Goal: Information Seeking & Learning: Find specific fact

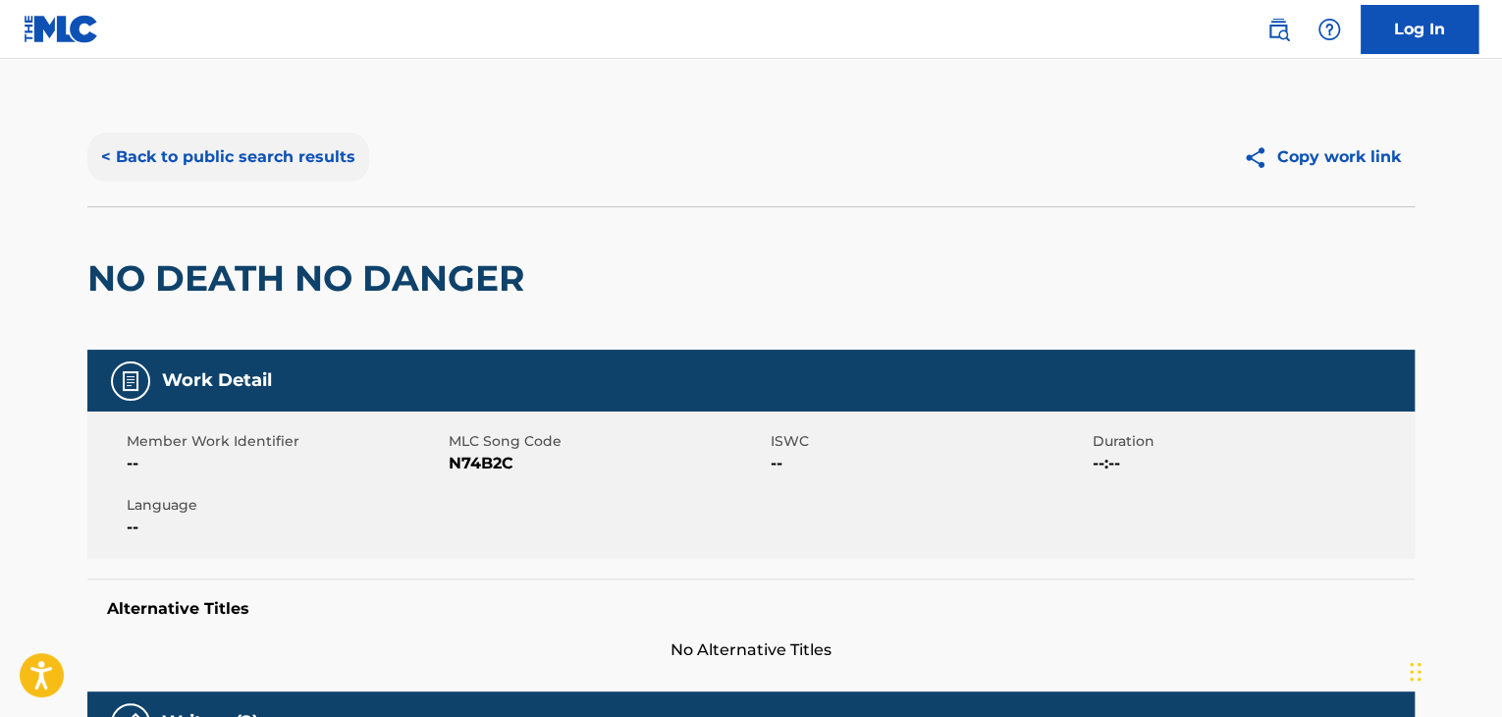
drag, startPoint x: 276, startPoint y: 149, endPoint x: 287, endPoint y: 163, distance: 17.5
click at [276, 151] on button "< Back to public search results" at bounding box center [228, 157] width 282 height 49
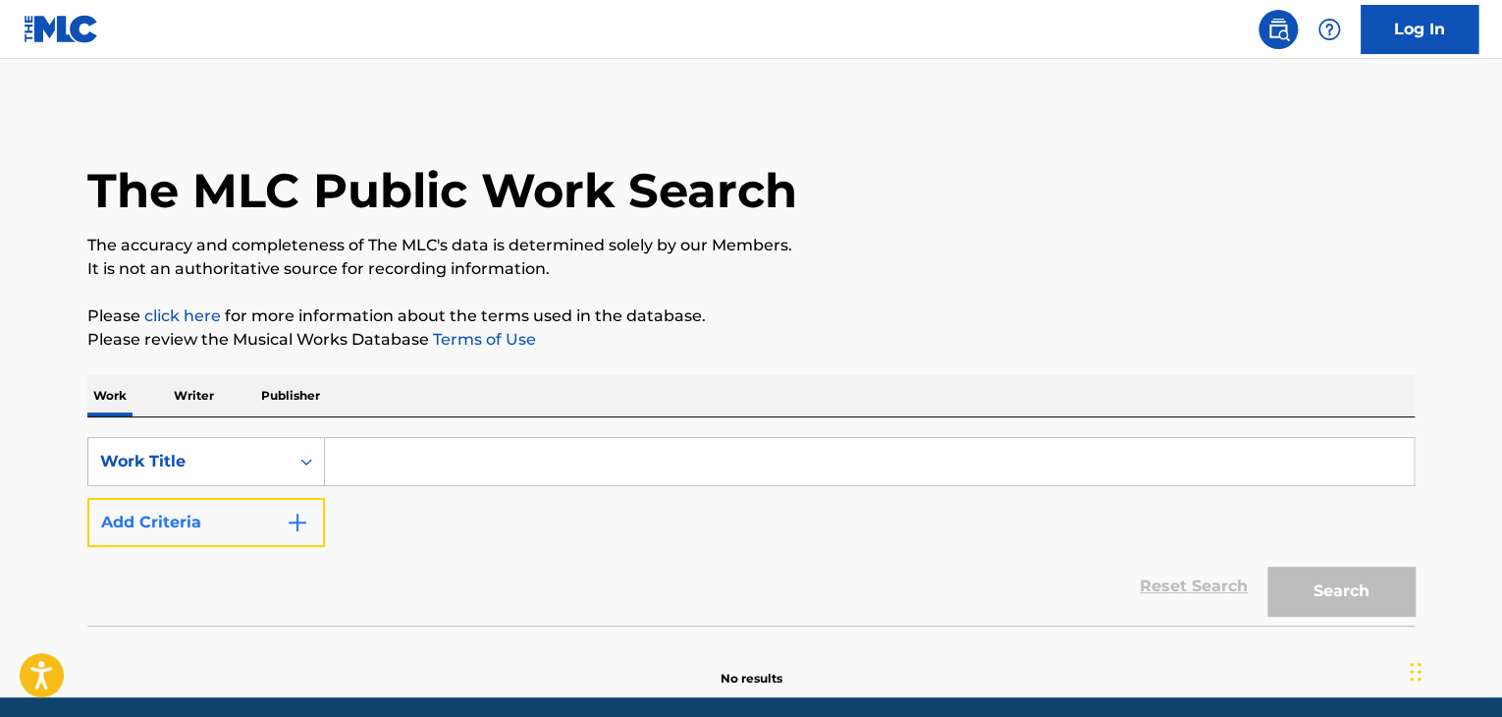
click at [294, 532] on img "Search Form" at bounding box center [298, 522] width 24 height 24
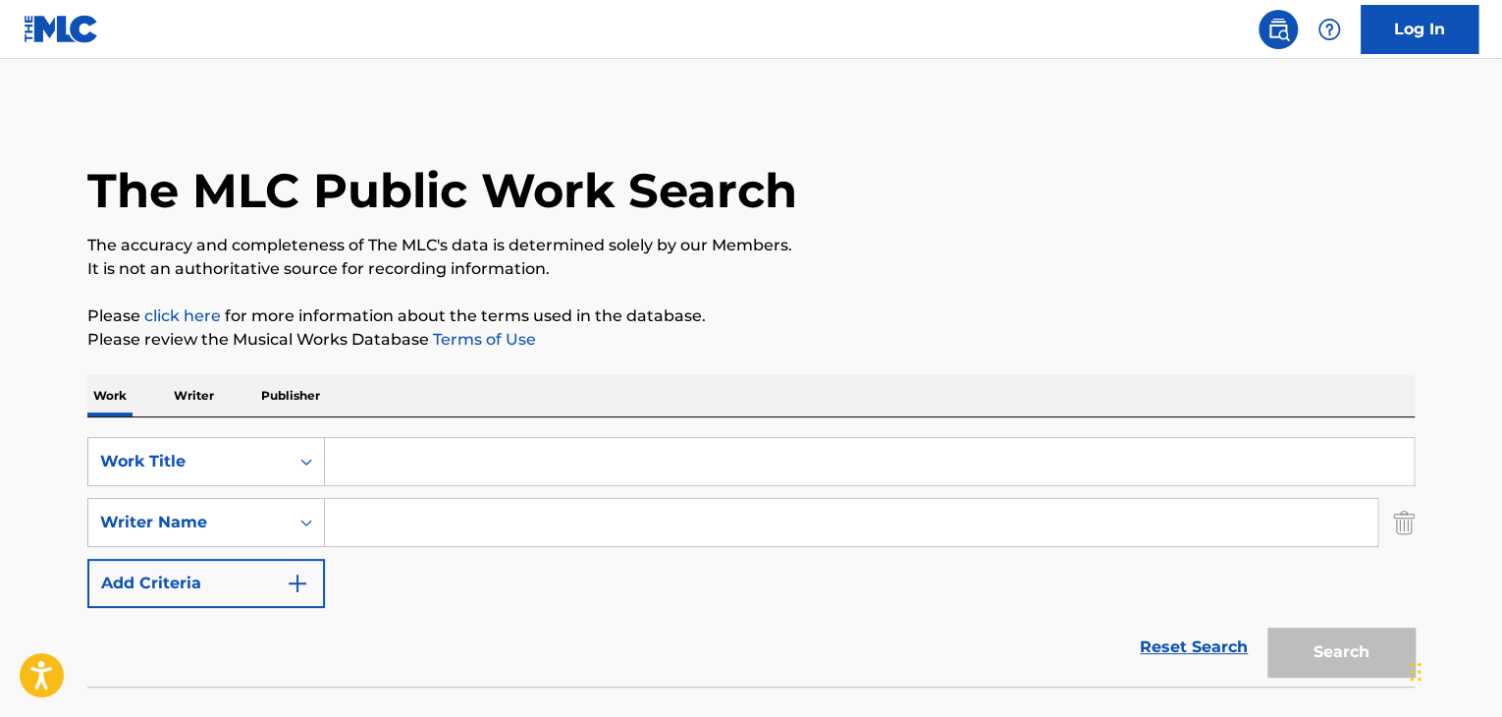
click at [450, 472] on input "Search Form" at bounding box center [869, 461] width 1089 height 47
type input "Means I care"
paste input "Tate McRae"
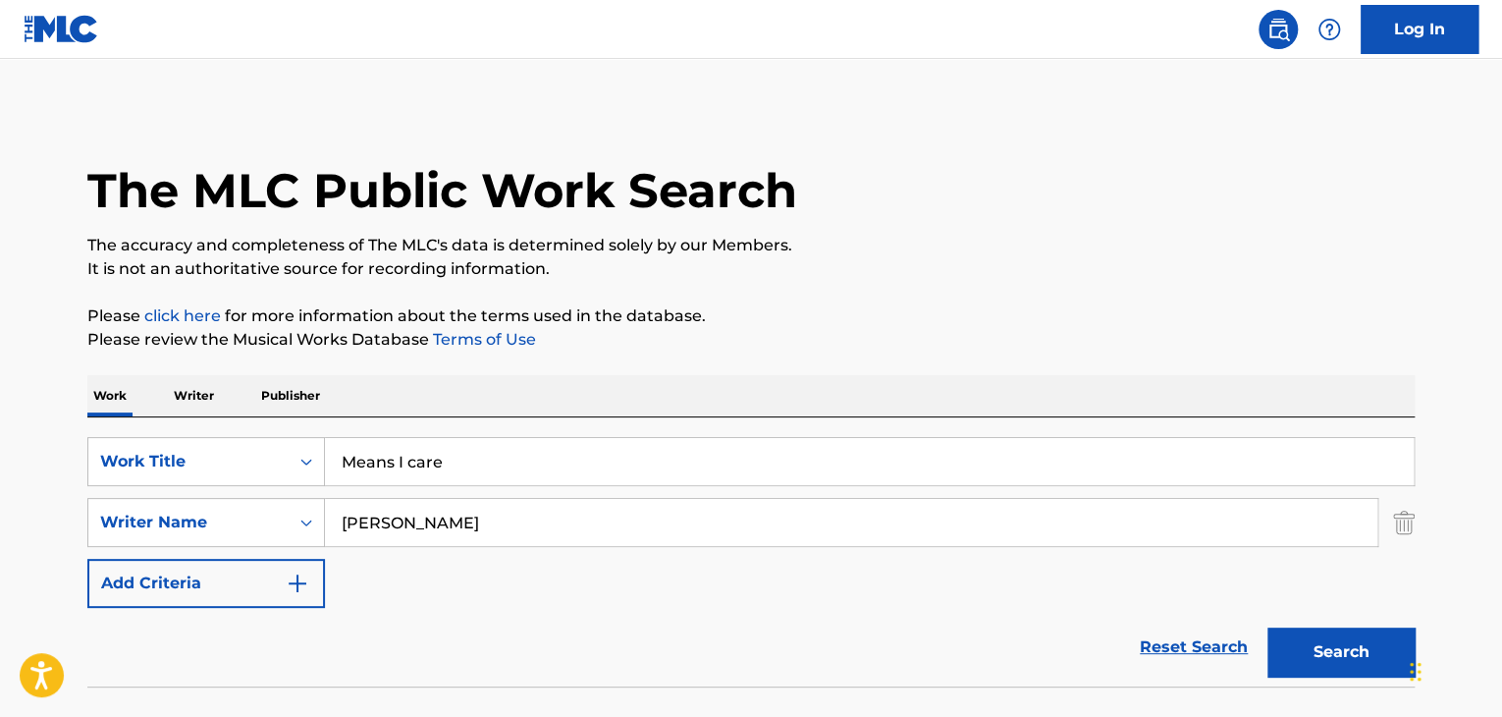
type input "Tate McRae"
click at [1267, 627] on button "Search" at bounding box center [1340, 651] width 147 height 49
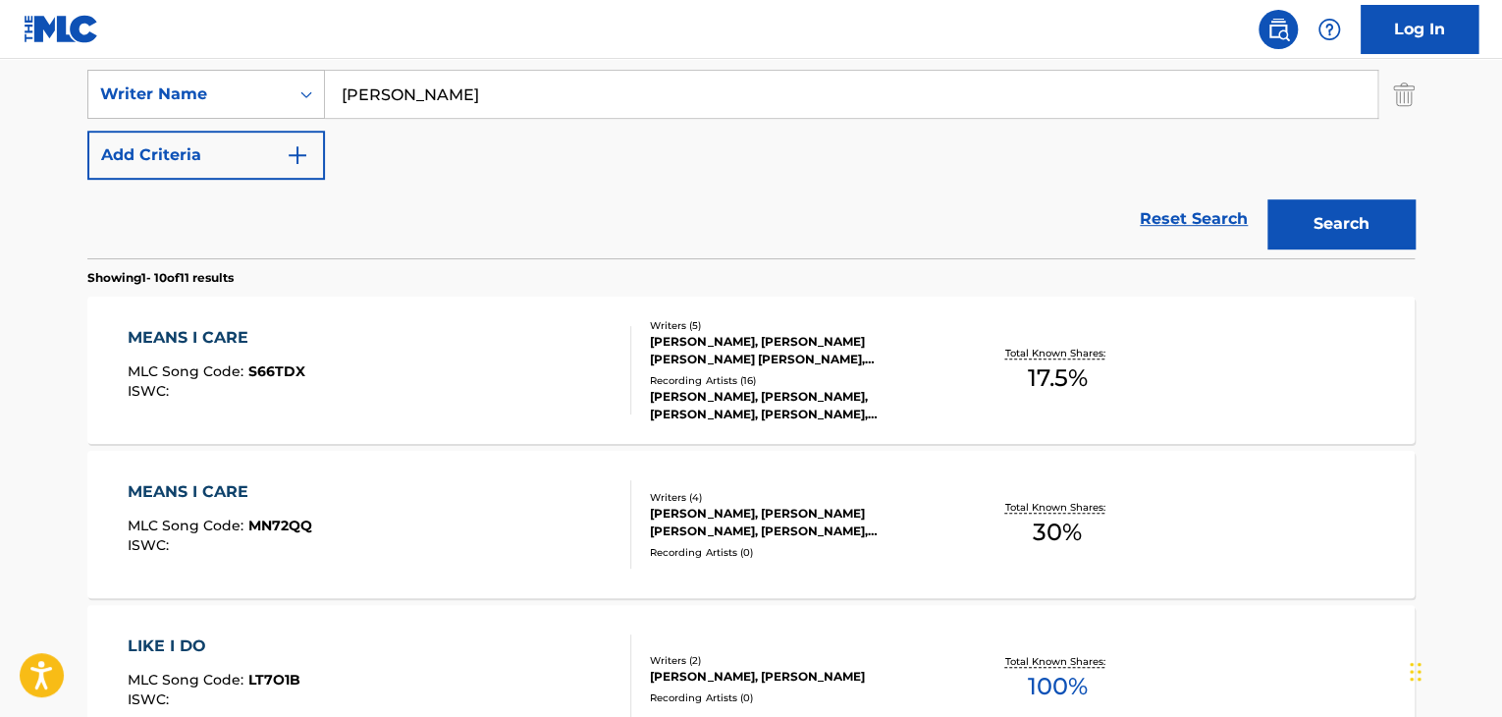
scroll to position [523, 0]
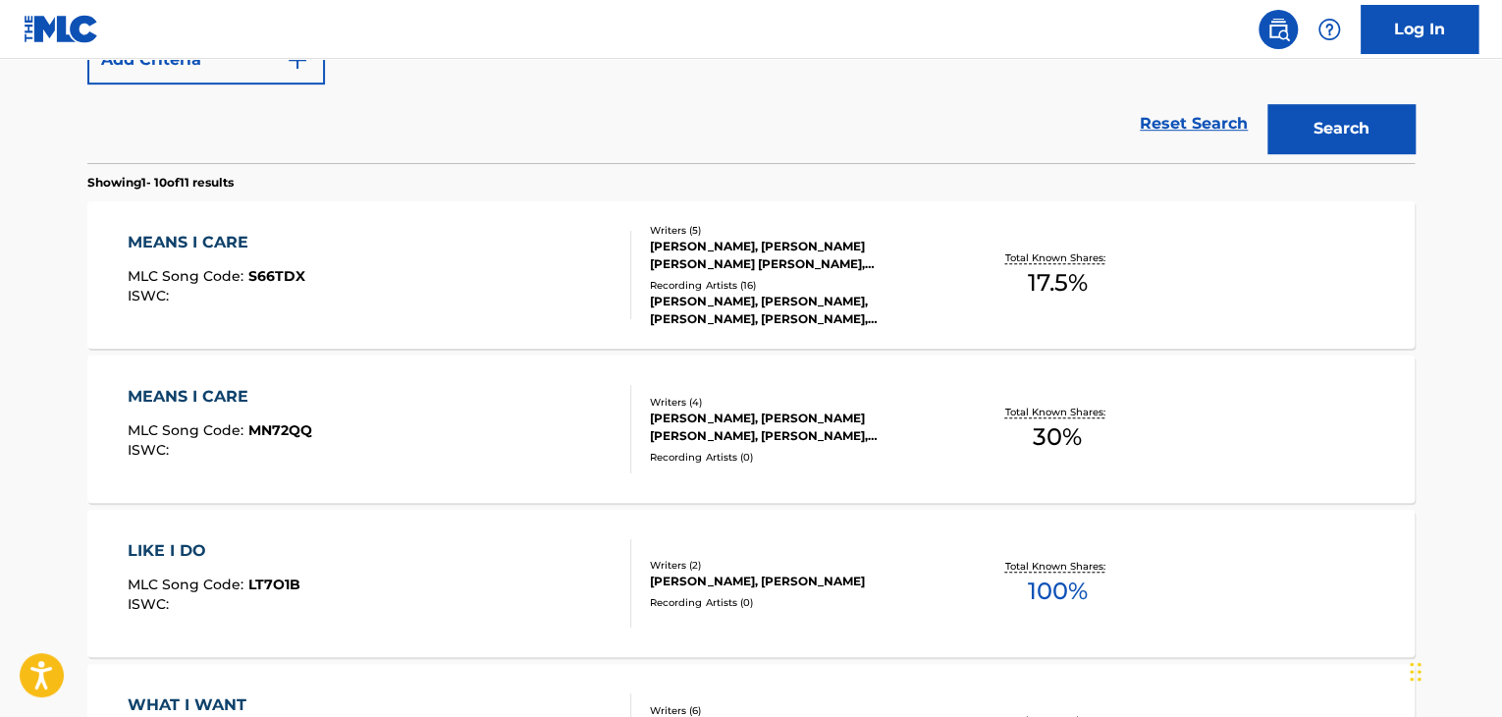
click at [236, 242] on div "MEANS I CARE" at bounding box center [217, 243] width 178 height 24
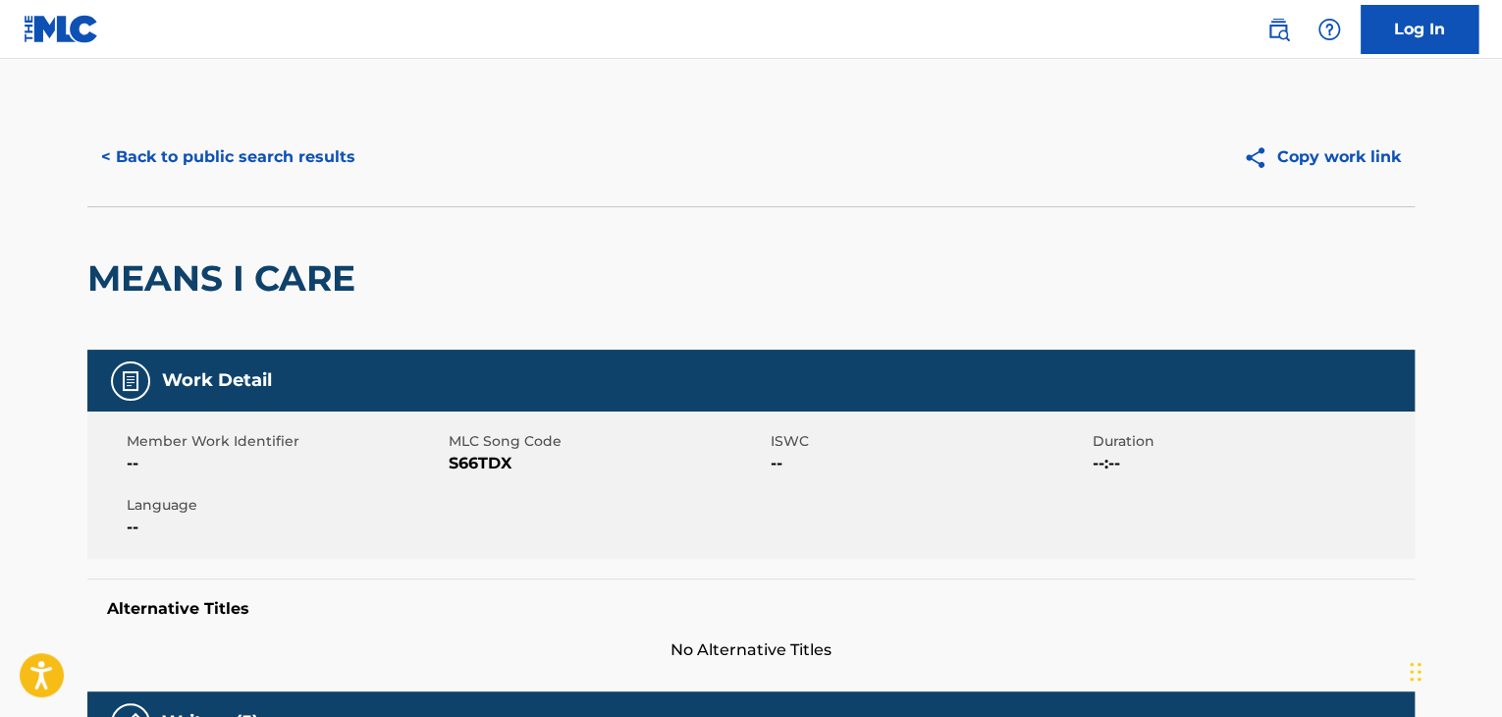
click at [460, 466] on span "S66TDX" at bounding box center [607, 464] width 317 height 24
click at [461, 466] on span "S66TDX" at bounding box center [607, 464] width 317 height 24
copy span "S66TDX"
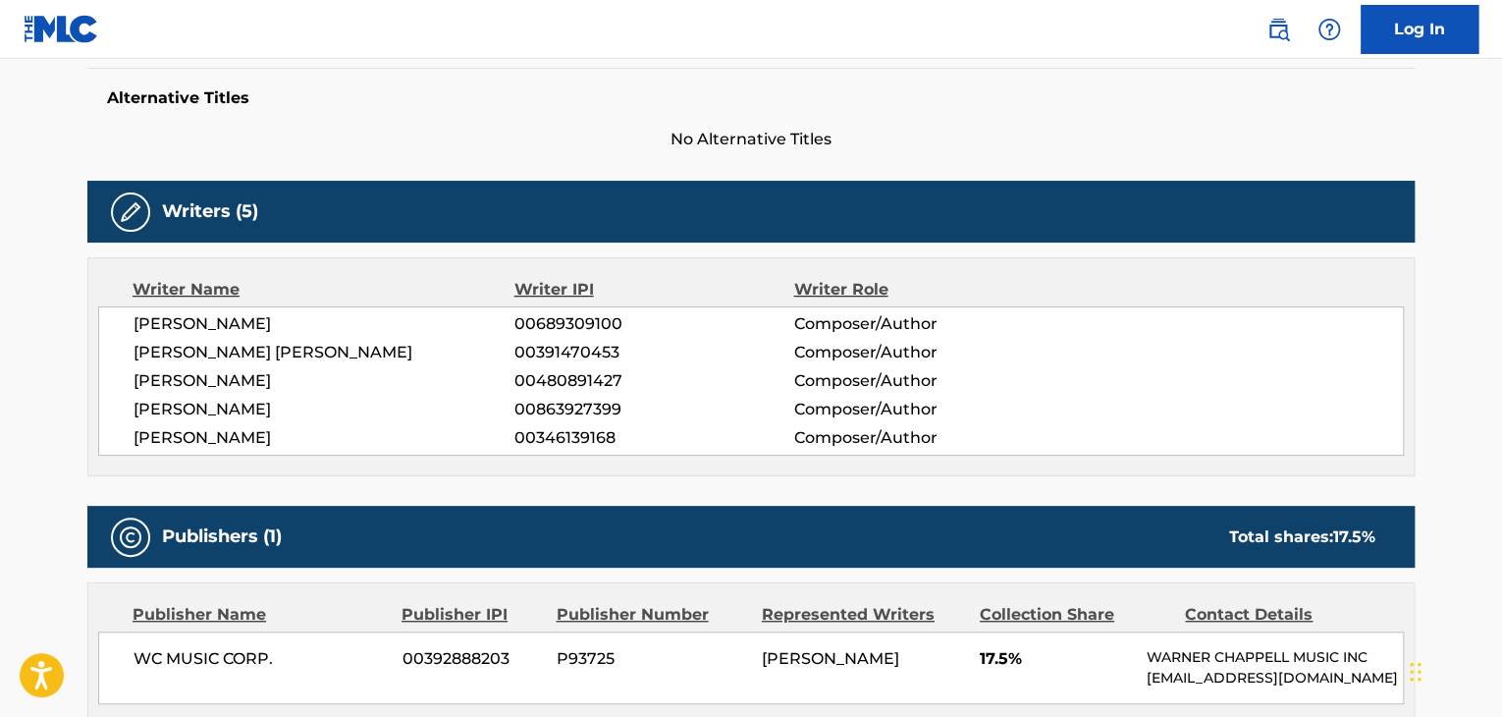
scroll to position [523, 0]
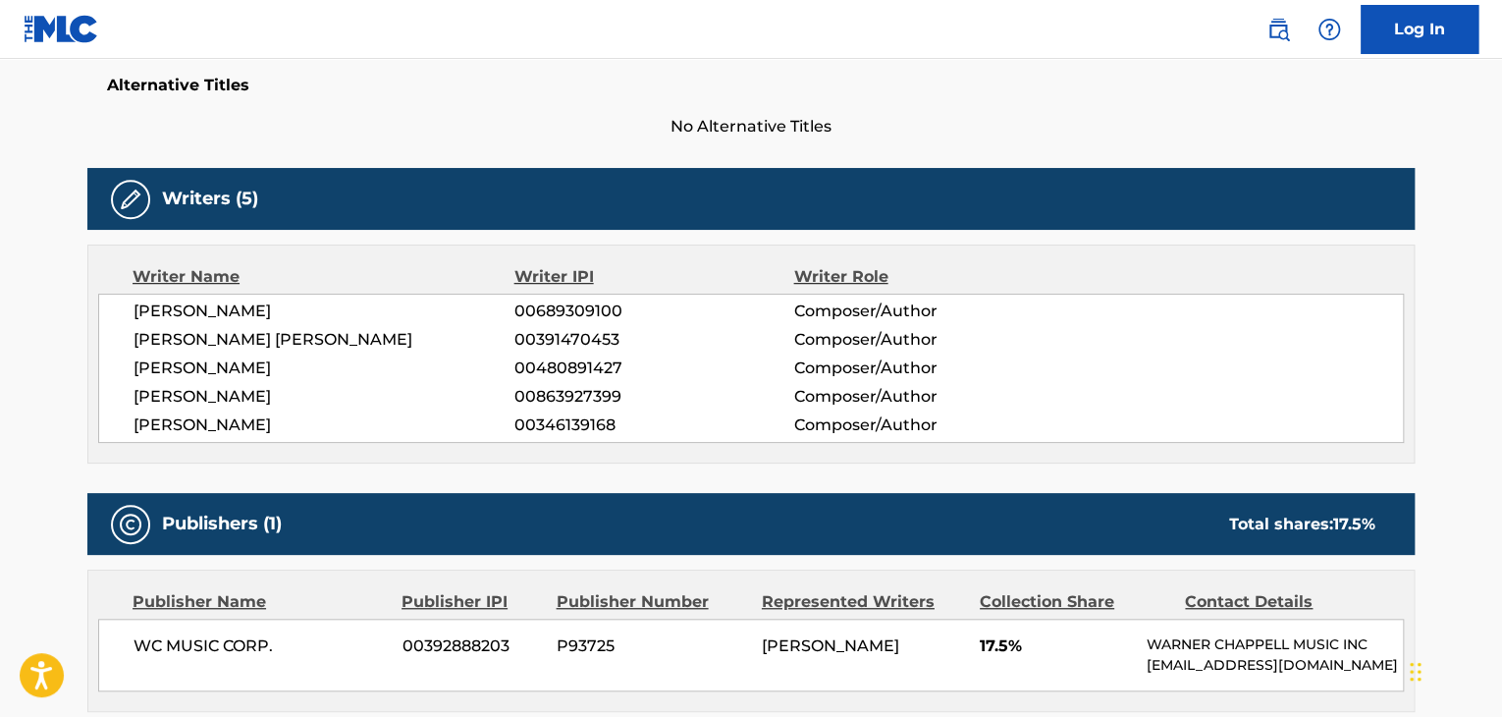
click at [259, 308] on span "AMY ROSE ALLEN" at bounding box center [323, 311] width 381 height 24
click at [262, 307] on span "AMY ROSE ALLEN" at bounding box center [323, 311] width 381 height 24
click at [265, 304] on span "AMY ROSE ALLEN" at bounding box center [323, 311] width 381 height 24
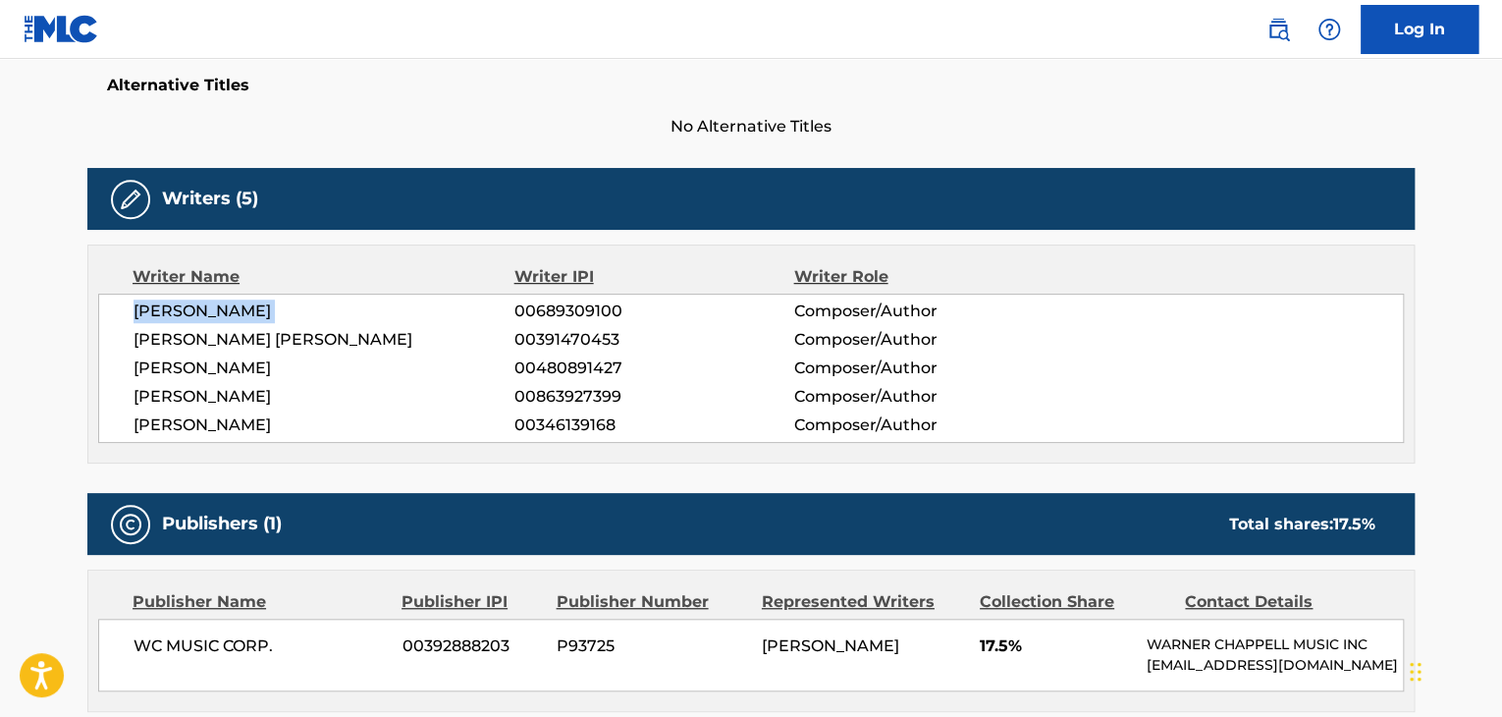
click at [265, 304] on span "AMY ROSE ALLEN" at bounding box center [323, 311] width 381 height 24
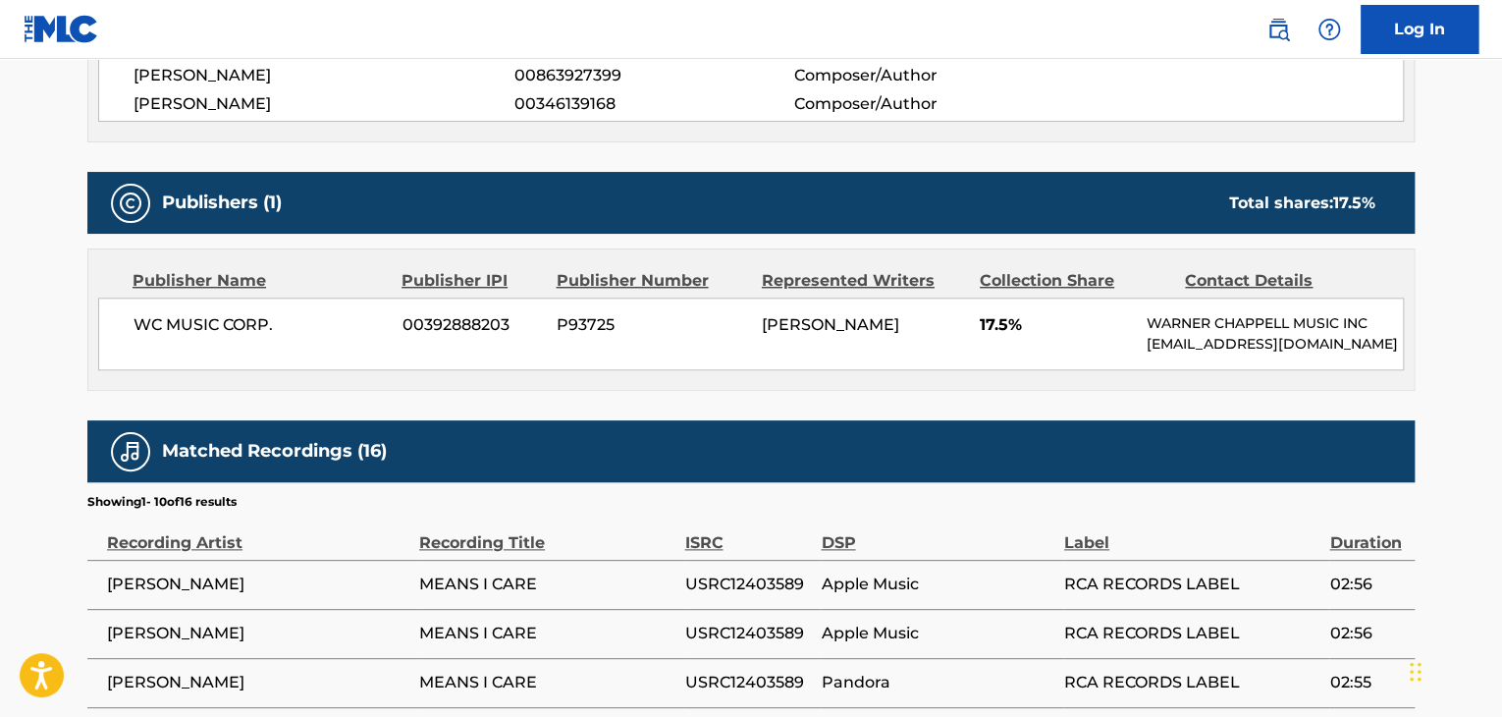
scroll to position [850, 0]
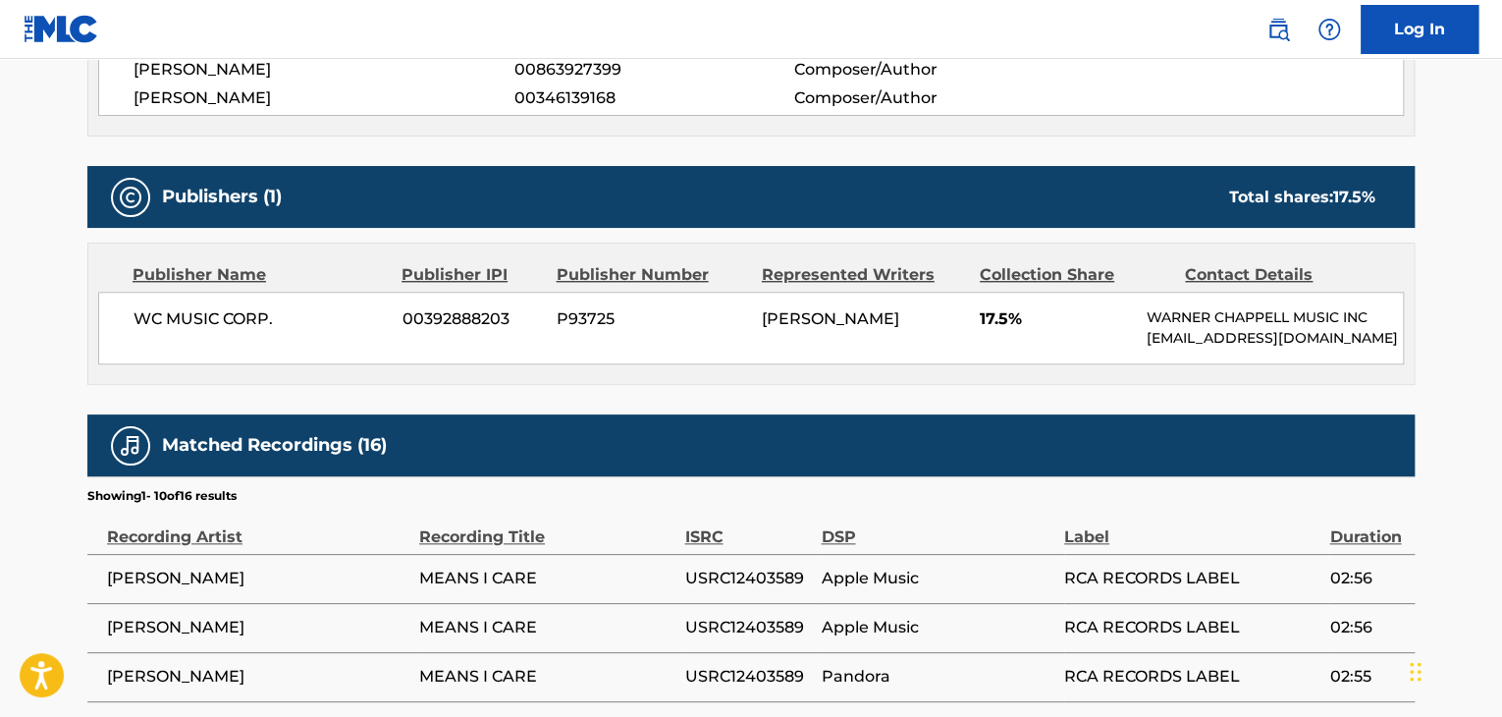
click at [224, 307] on span "WC MUSIC CORP." at bounding box center [260, 319] width 254 height 24
click at [224, 308] on span "WC MUSIC CORP." at bounding box center [260, 319] width 254 height 24
copy div "WC MUSIC CORP."
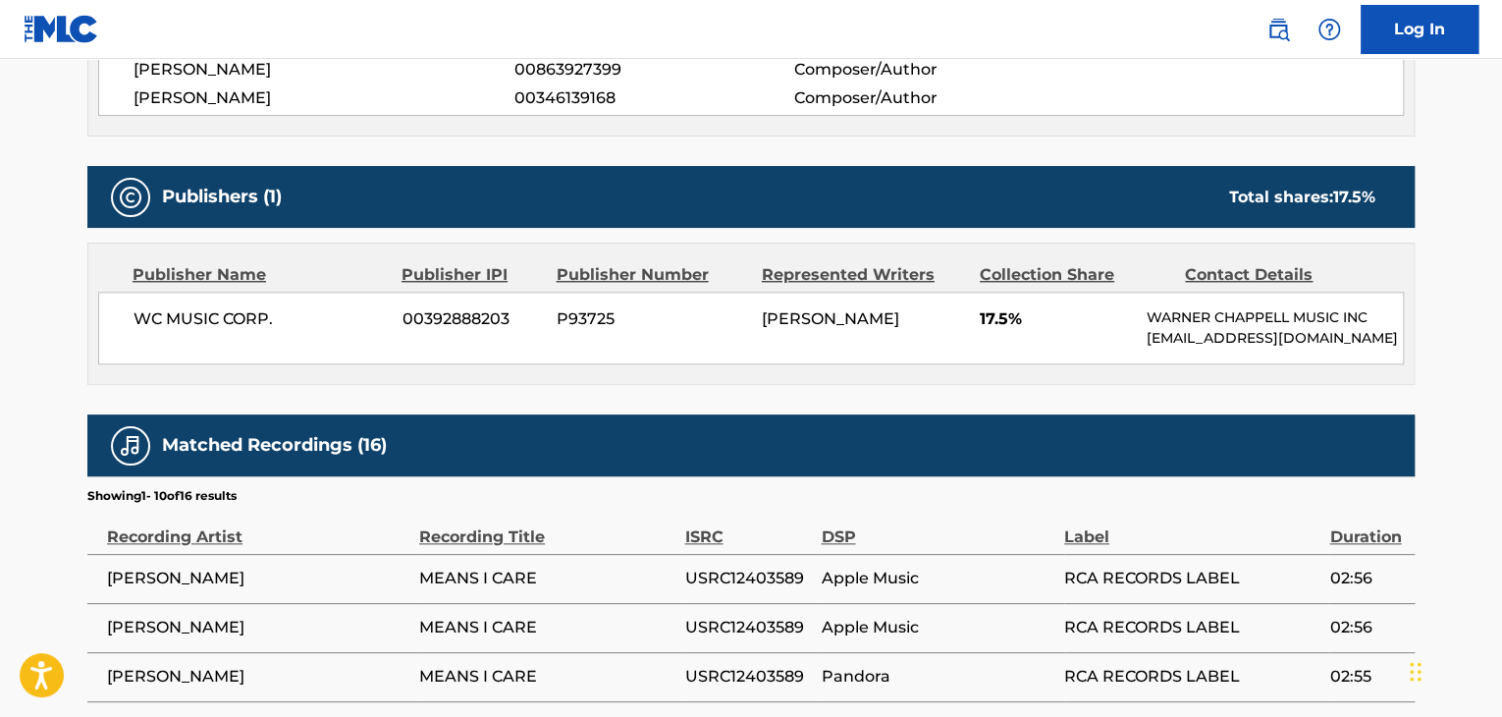
scroll to position [636, 0]
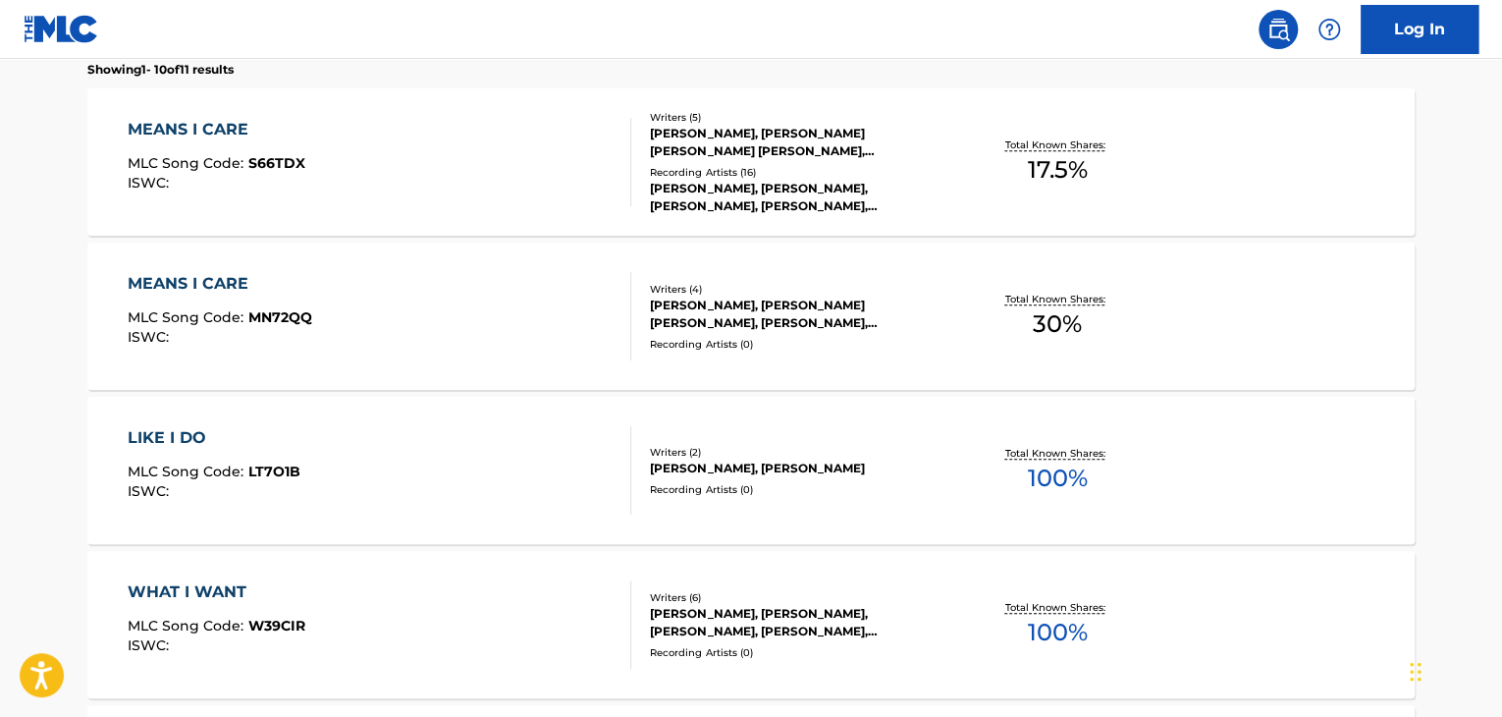
click at [200, 288] on div "MEANS I CARE" at bounding box center [220, 284] width 185 height 24
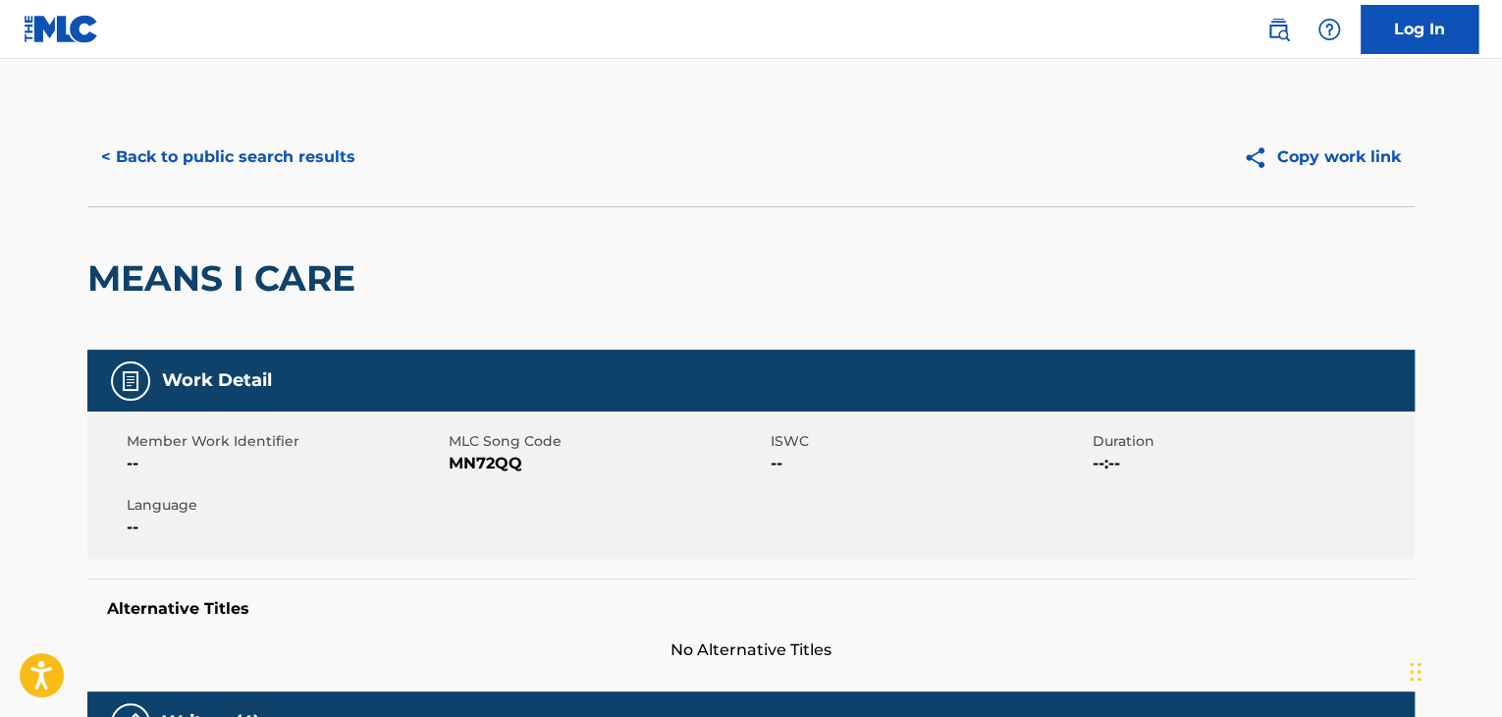
click at [498, 467] on span "MN72QQ" at bounding box center [607, 464] width 317 height 24
click at [497, 467] on span "MN72QQ" at bounding box center [607, 464] width 317 height 24
copy span "MN72QQ"
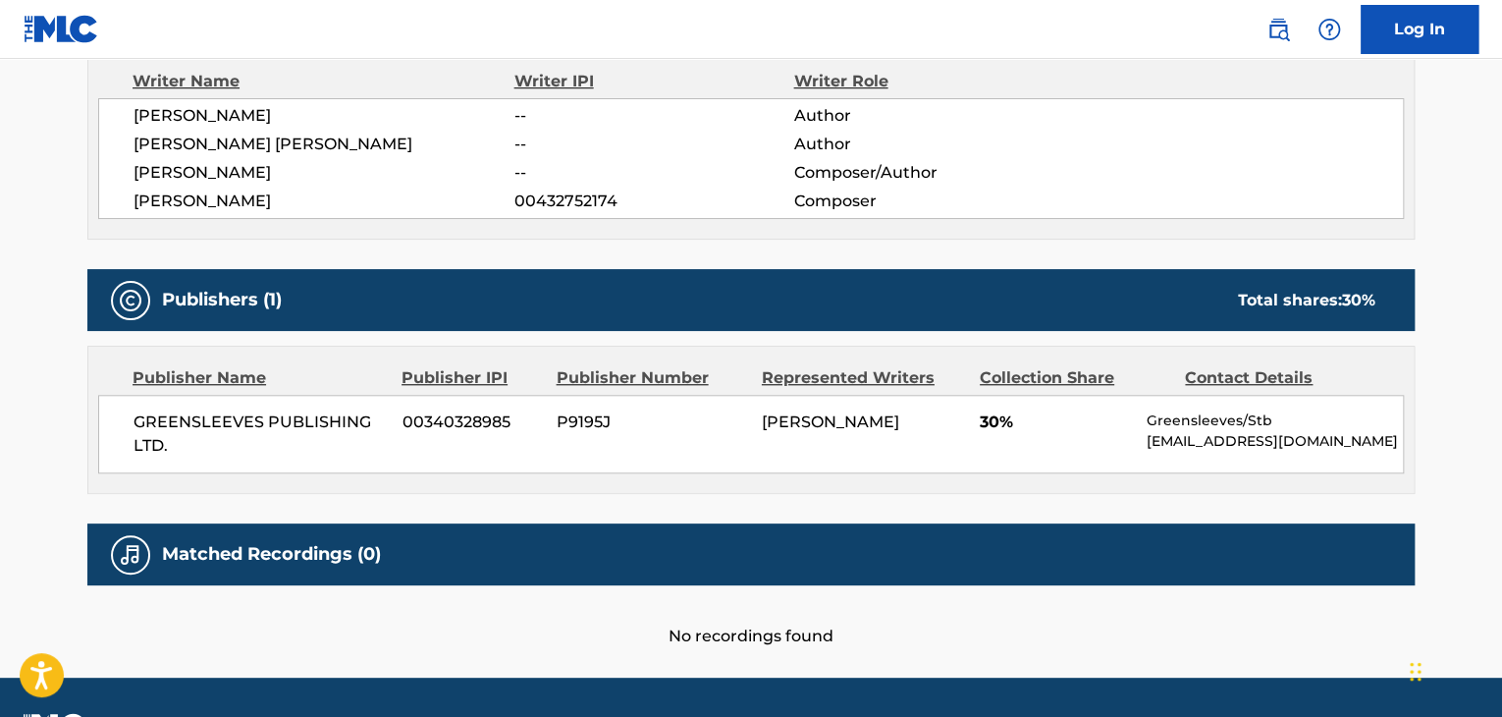
scroll to position [719, 0]
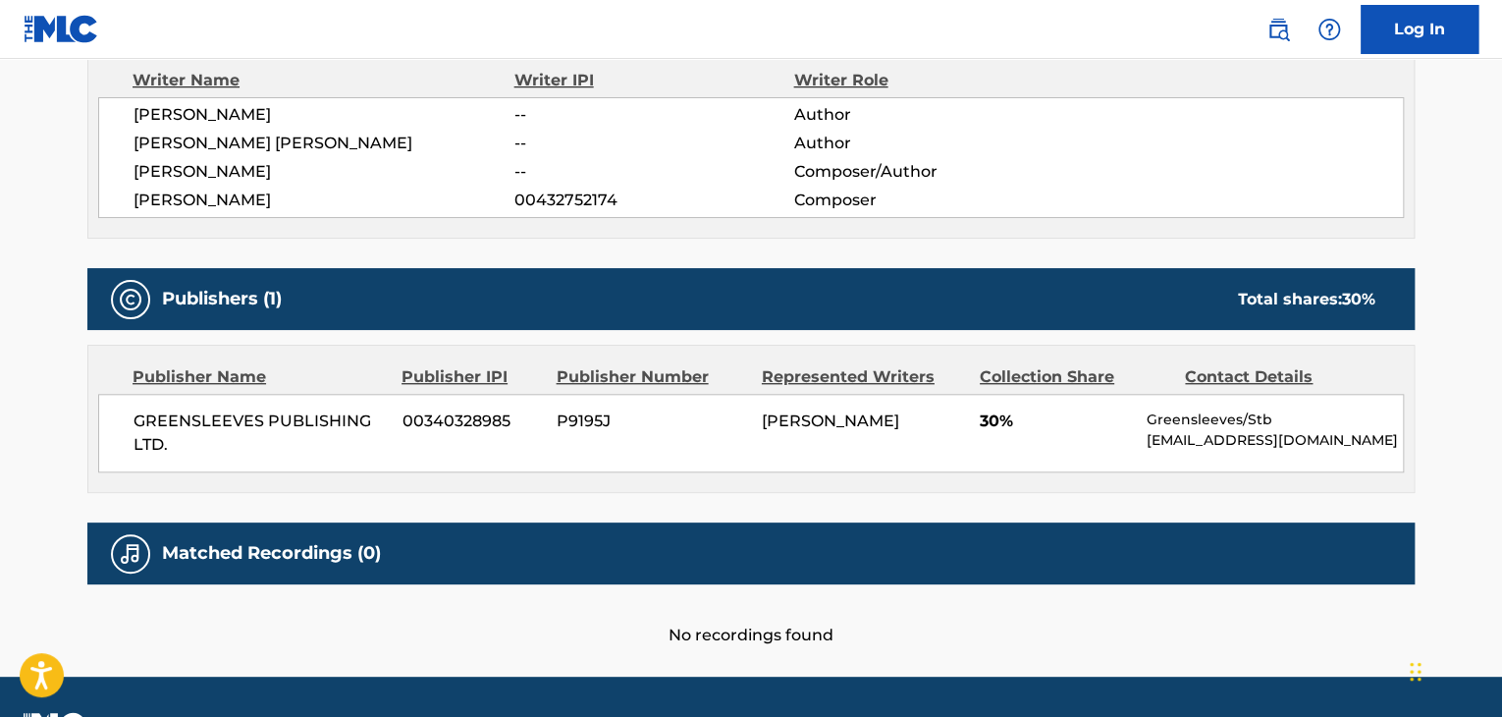
click at [220, 424] on span "GREENSLEEVES PUBLISHING LTD." at bounding box center [260, 432] width 254 height 47
copy div "GREENSLEEVES PUBLISHING LTD."
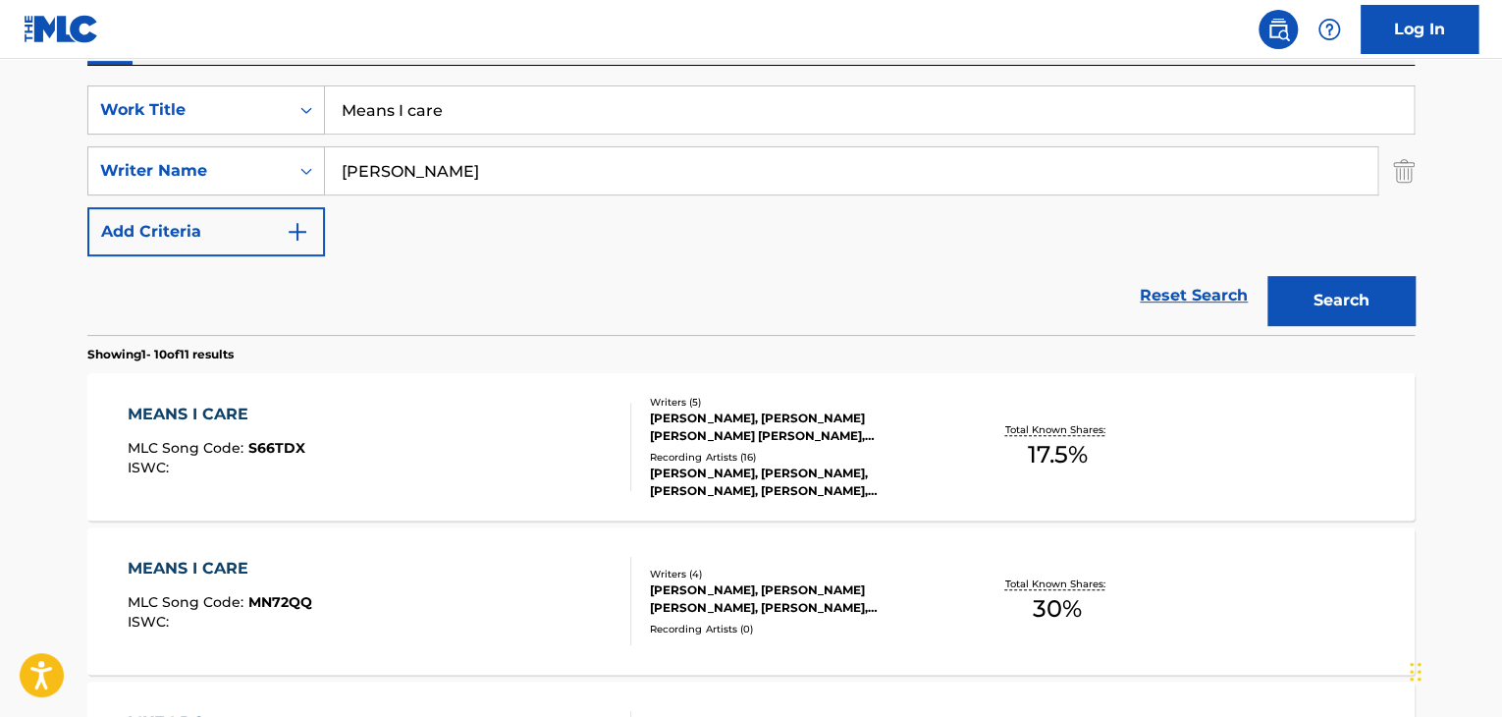
scroll to position [224, 0]
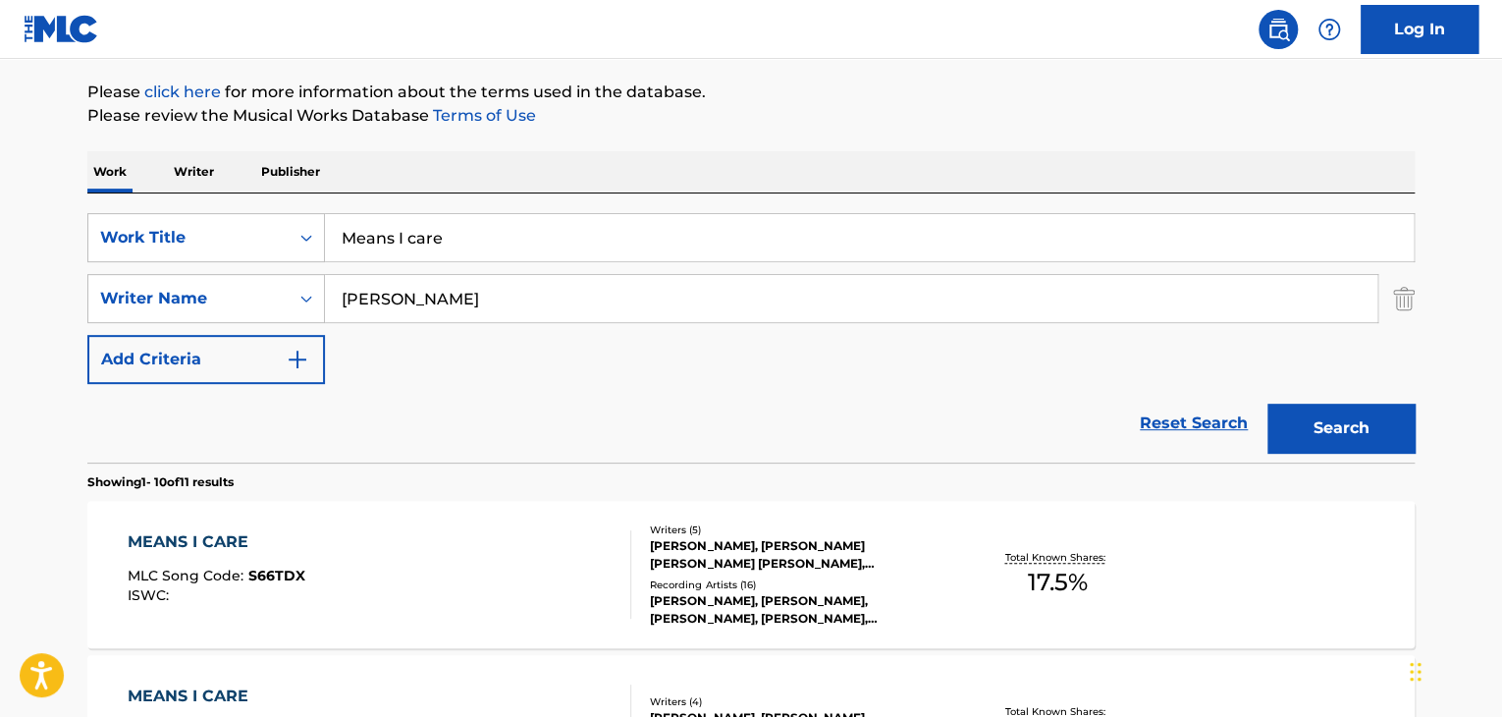
click at [533, 237] on input "Means I care" at bounding box center [869, 237] width 1089 height 47
click at [537, 232] on input "Means I care" at bounding box center [869, 237] width 1089 height 47
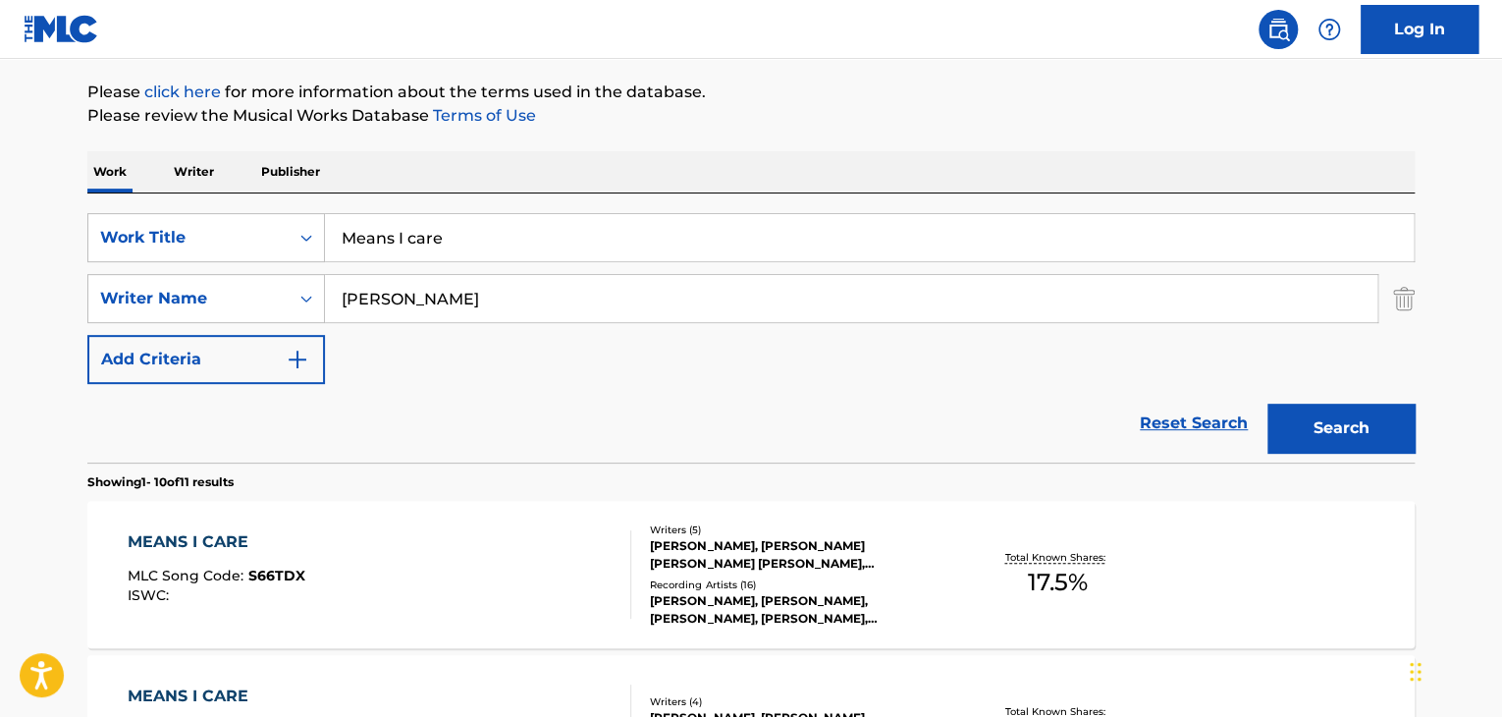
click at [537, 232] on input "Means I care" at bounding box center [869, 237] width 1089 height 47
click at [623, 206] on div "SearchWithCriteria671d0b16-c336-4be0-ba08-52af9858c534 Work Title Means I care …" at bounding box center [750, 327] width 1327 height 269
click at [623, 208] on div "SearchWithCriteria671d0b16-c336-4be0-ba08-52af9858c534 Work Title Means I care …" at bounding box center [750, 327] width 1327 height 269
click at [600, 237] on input "Means I care" at bounding box center [869, 237] width 1089 height 47
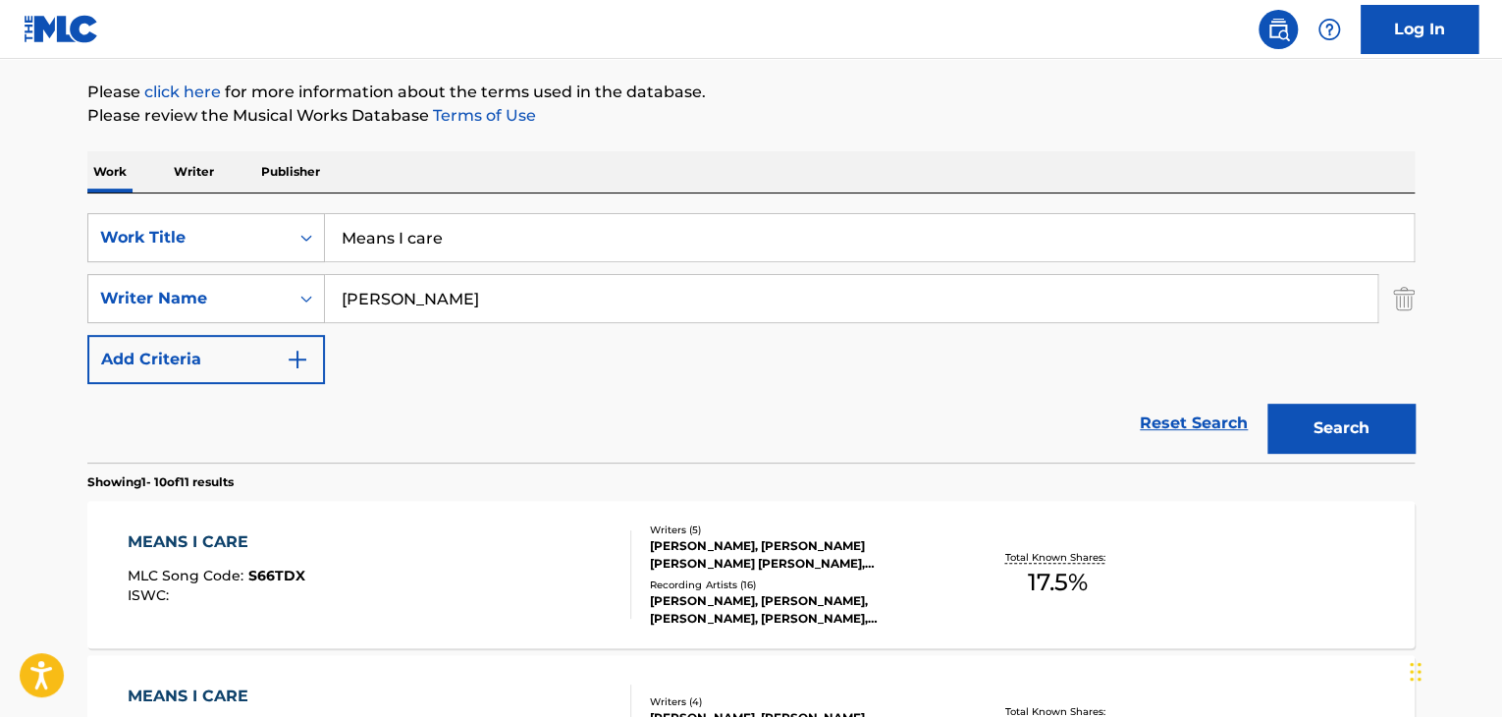
click at [600, 237] on input "Means I care" at bounding box center [869, 237] width 1089 height 47
click at [601, 237] on input "Means I care" at bounding box center [869, 237] width 1089 height 47
paste input "Cosmic Humility Interlud"
type input "Cosmic Humility Interlude"
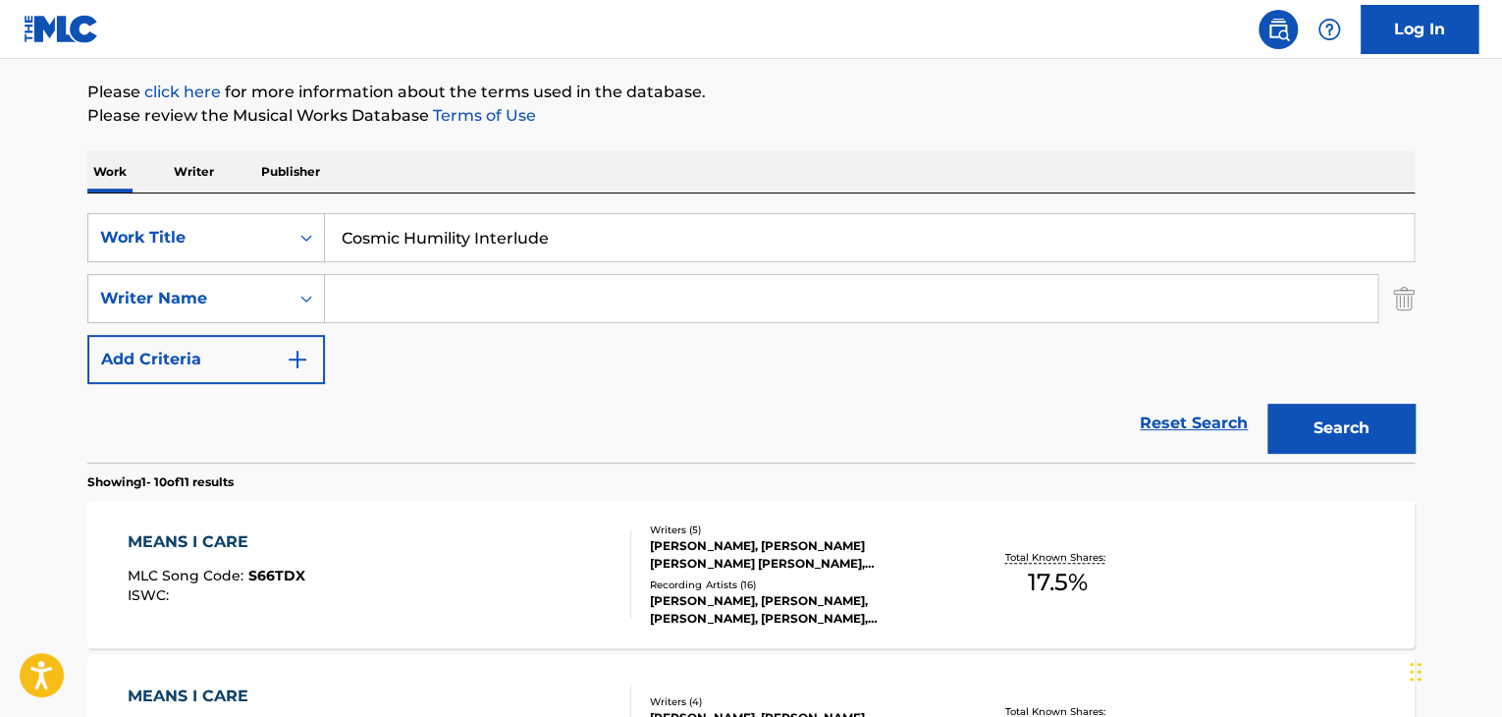
click at [1267, 403] on button "Search" at bounding box center [1340, 427] width 147 height 49
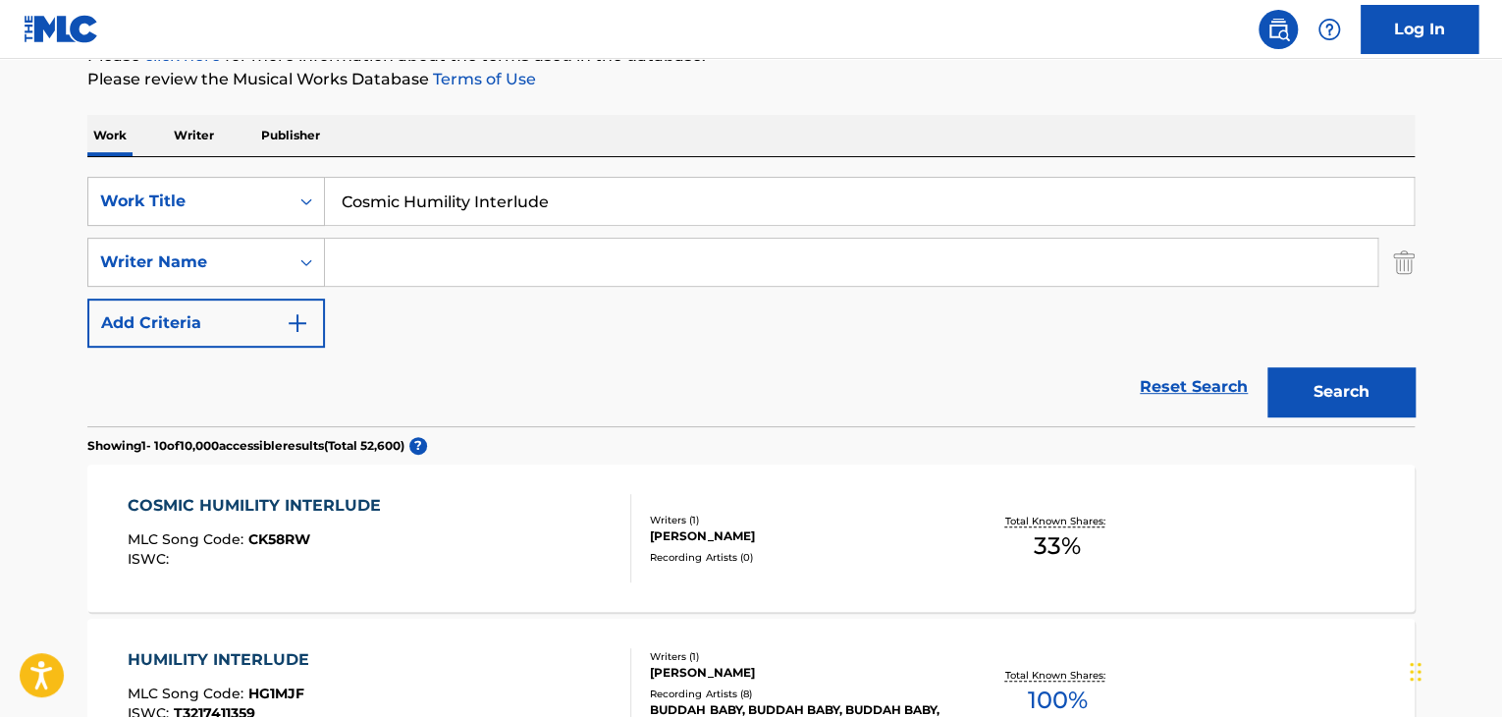
scroll to position [290, 0]
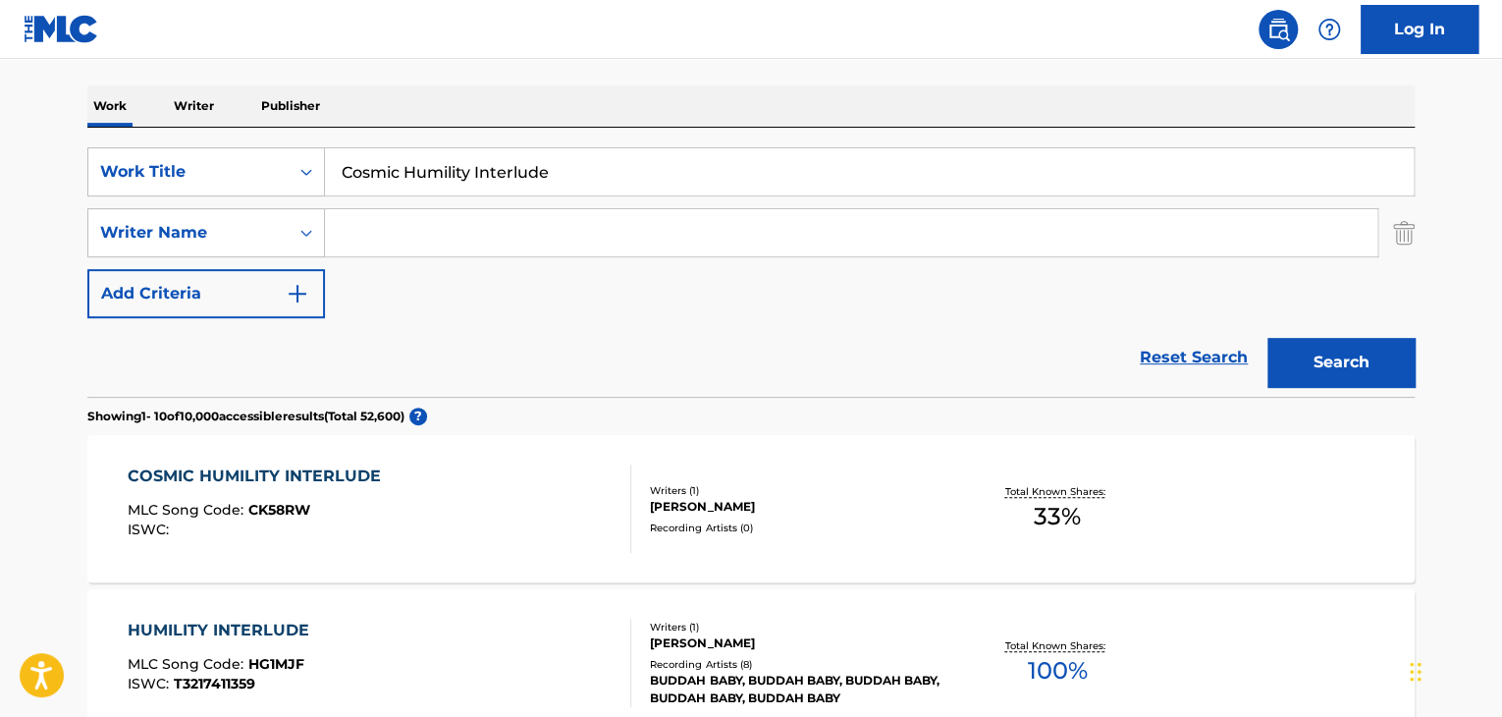
click at [355, 470] on div "COSMIC HUMILITY INTERLUDE" at bounding box center [259, 476] width 263 height 24
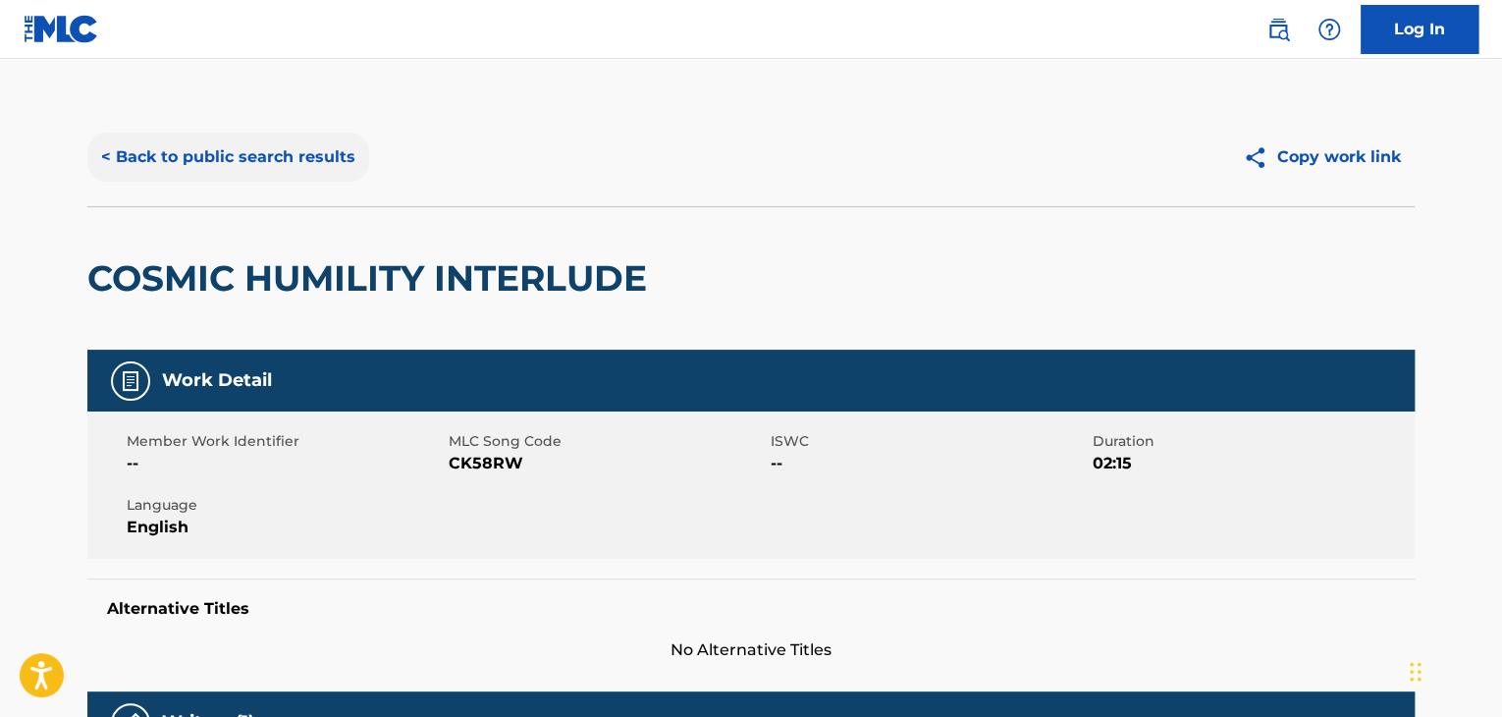
click at [346, 166] on button "< Back to public search results" at bounding box center [228, 157] width 282 height 49
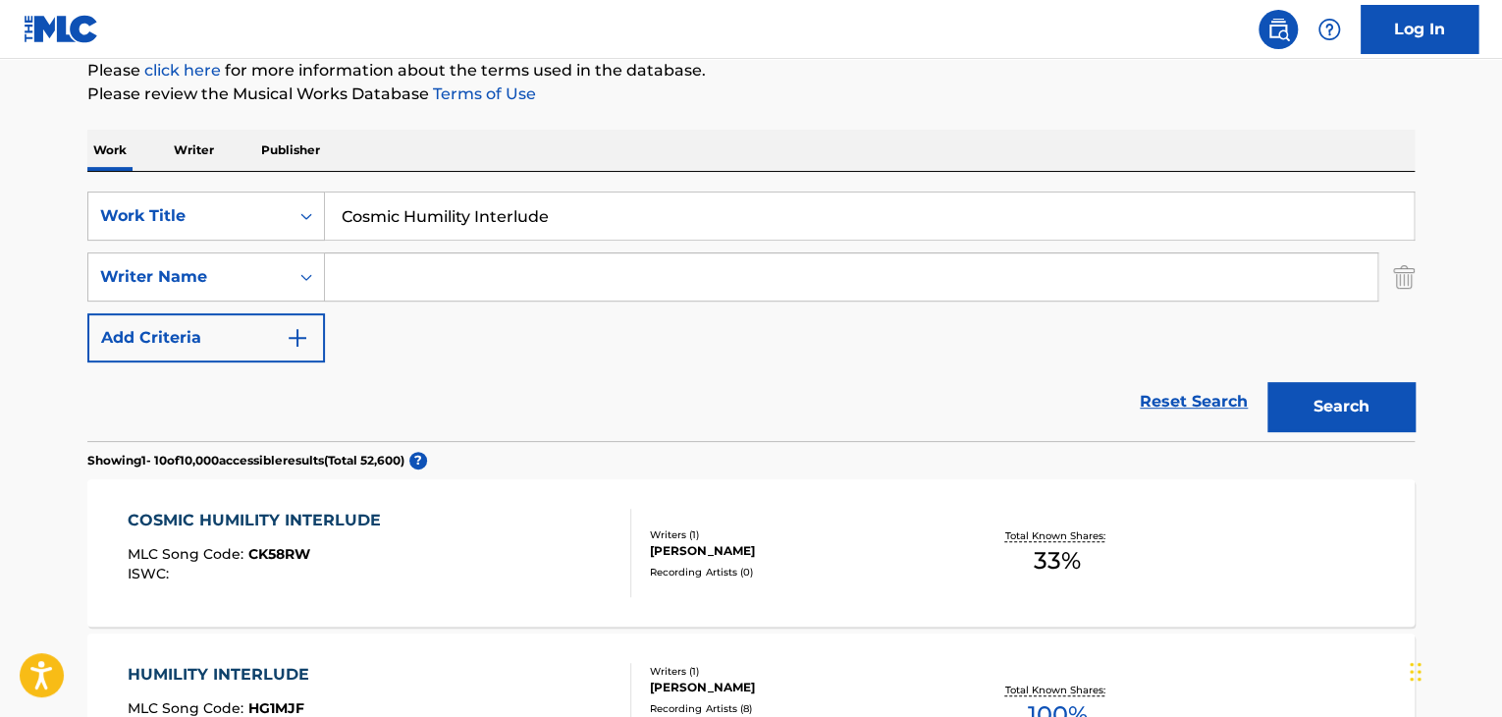
scroll to position [224, 0]
